Goal: Submit feedback/report problem

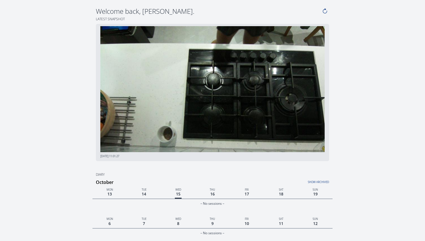
click at [320, 183] on link "Show archived" at bounding box center [289, 180] width 80 height 7
click at [321, 183] on link "Hide archived" at bounding box center [289, 180] width 80 height 7
click at [326, 9] on icon at bounding box center [325, 11] width 6 height 6
click at [21, 67] on body "Welcome back, Sabrina. Latest snapshot 15/Oct/2025 11:01:27 Diary Show archived…" at bounding box center [212, 244] width 425 height 475
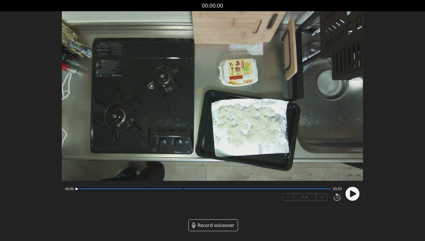
click at [355, 194] on icon at bounding box center [353, 193] width 6 height 7
click at [355, 194] on circle at bounding box center [353, 194] width 14 height 14
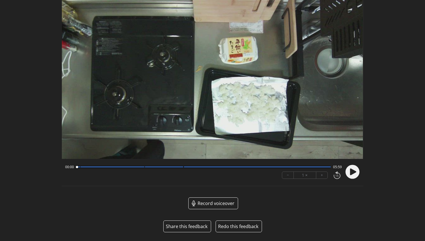
click at [196, 226] on button "Share this feedback" at bounding box center [187, 226] width 42 height 7
